Goal: Obtain resource: Download file/media

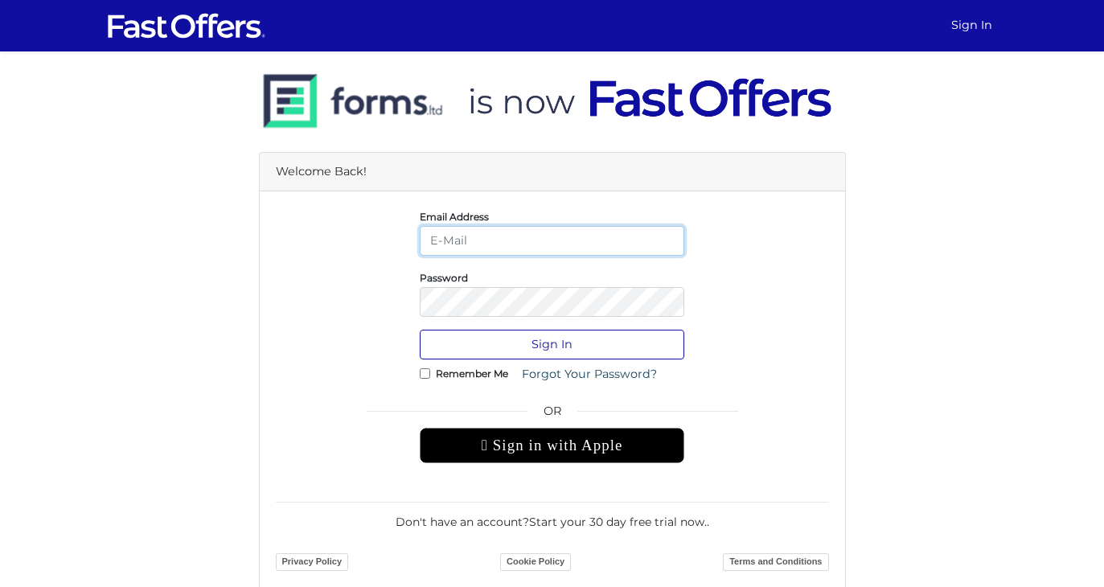
type input "christian@property.ca"
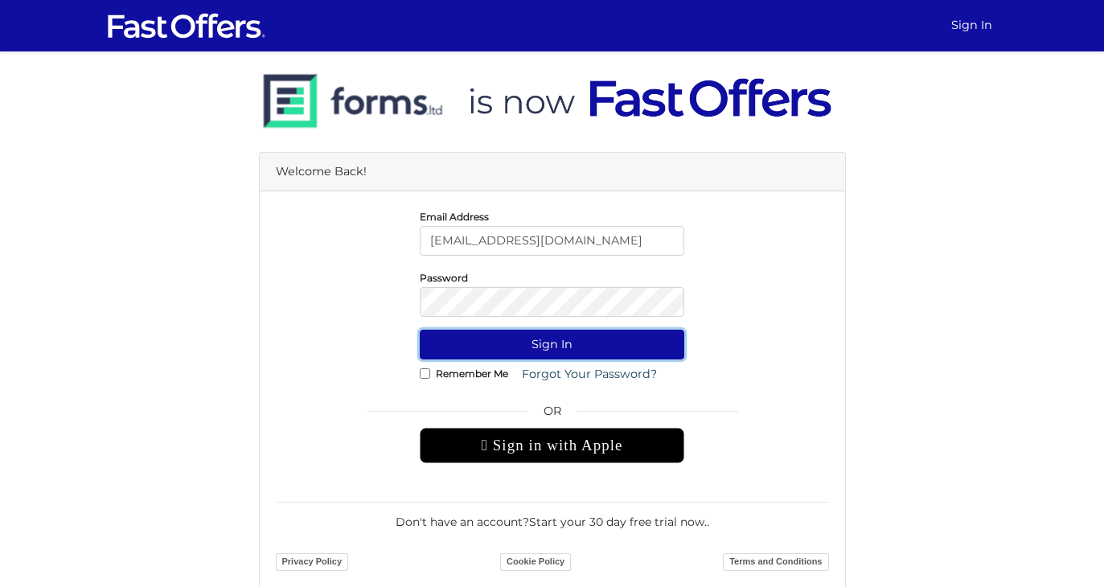
click at [549, 351] on button "Sign In" at bounding box center [552, 345] width 265 height 30
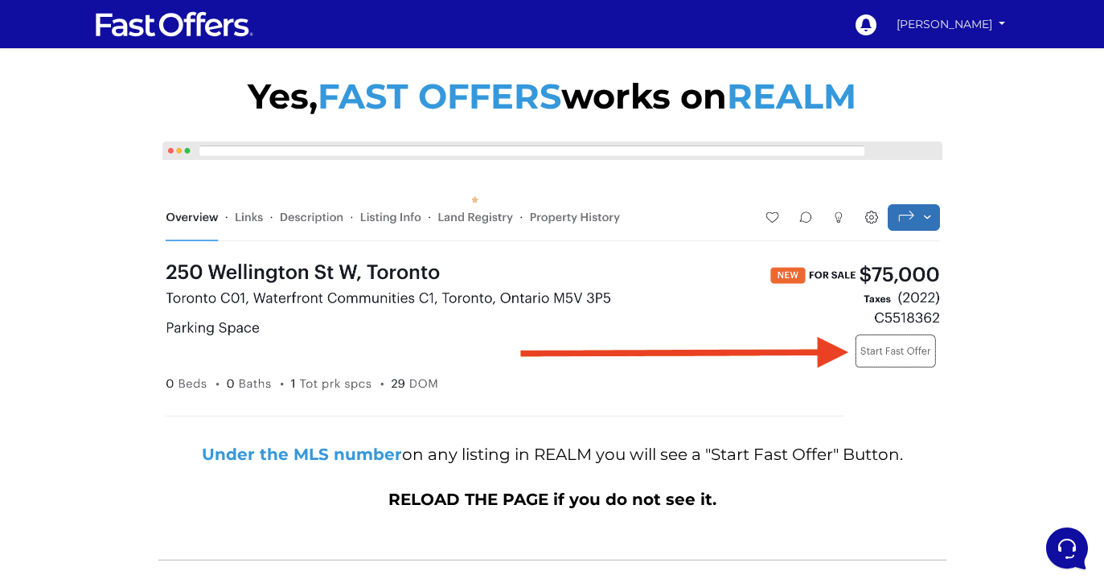
click at [953, 25] on link "[PERSON_NAME]" at bounding box center [951, 24] width 120 height 28
click at [942, 54] on link "My Offers" at bounding box center [954, 56] width 111 height 21
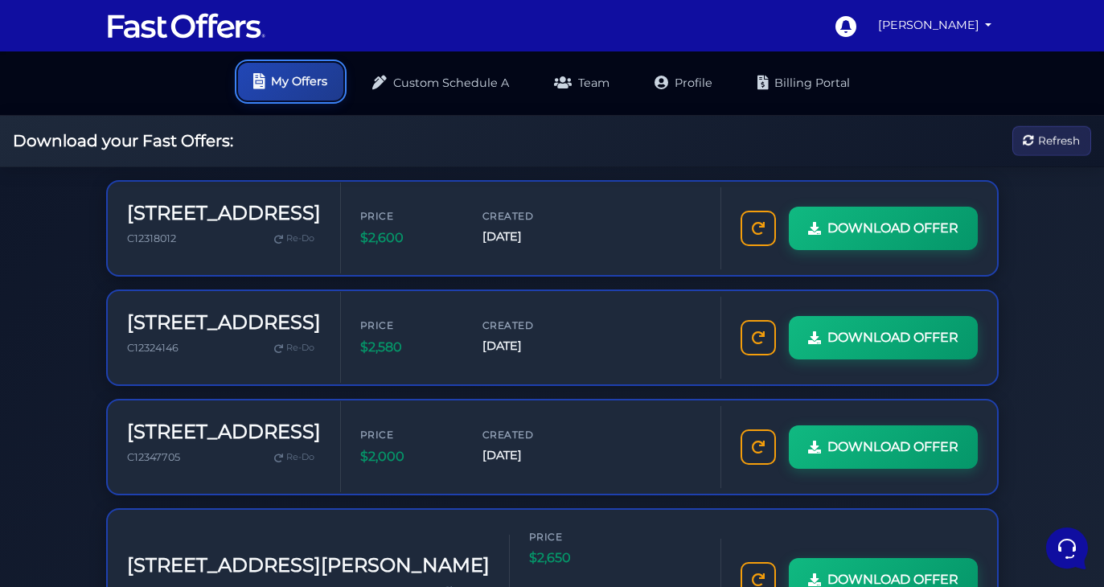
click at [276, 66] on link "My Offers" at bounding box center [290, 82] width 105 height 38
click at [244, 311] on h3 "[STREET_ADDRESS]" at bounding box center [224, 322] width 194 height 23
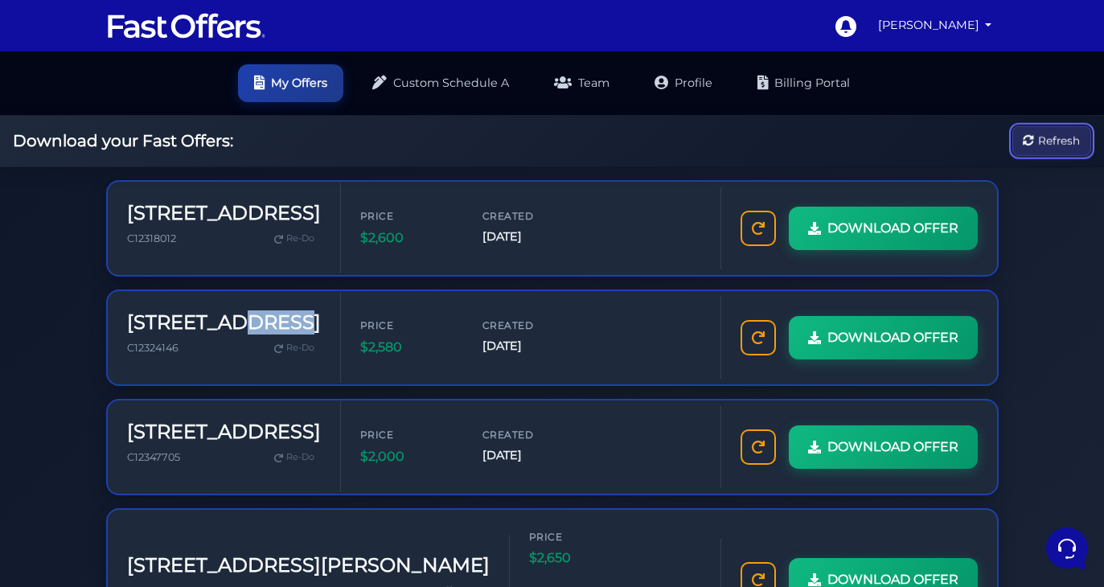
click at [1038, 146] on span "Refresh" at bounding box center [1059, 141] width 42 height 18
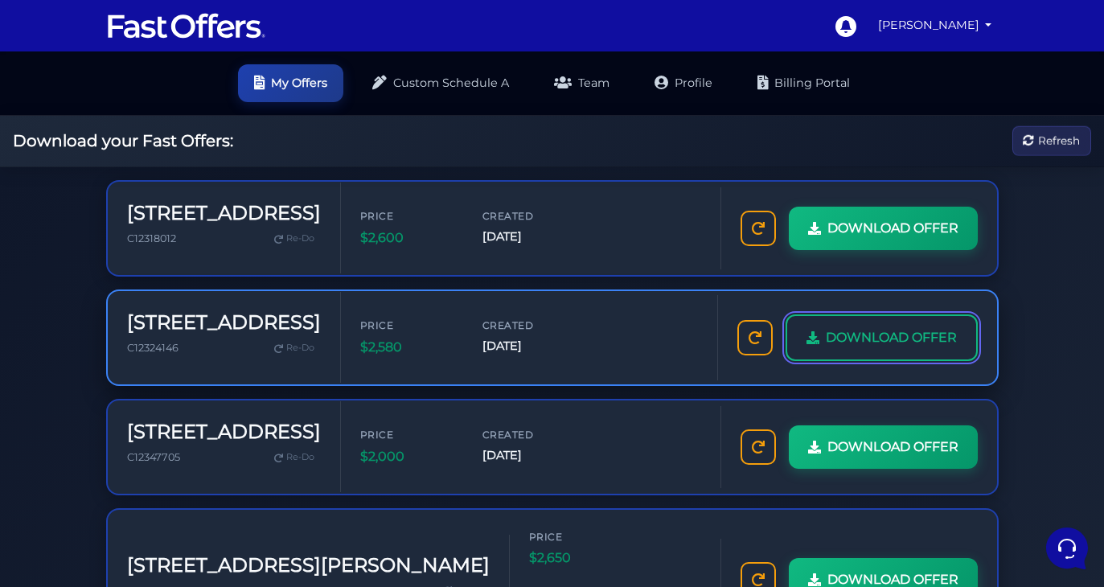
click at [826, 348] on span "DOWNLOAD OFFER" at bounding box center [891, 337] width 131 height 21
